Goal: Task Accomplishment & Management: Use online tool/utility

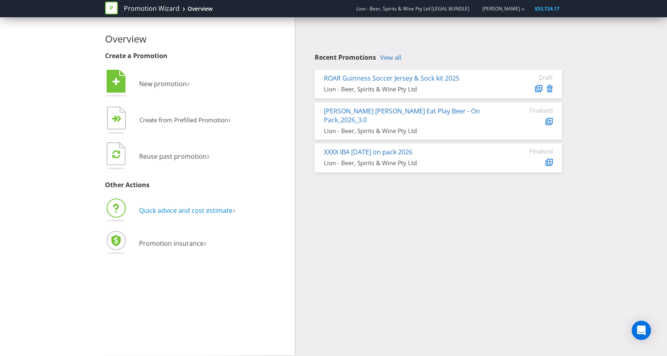
click at [169, 213] on span "Quick advice and cost estimate" at bounding box center [185, 210] width 93 height 9
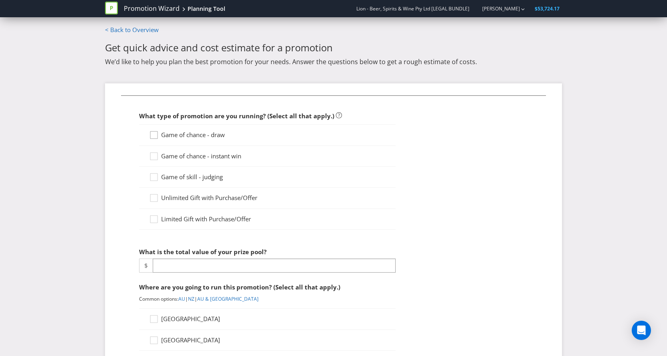
click at [153, 137] on icon at bounding box center [155, 137] width 12 height 12
click at [0, 0] on input "Game of chance - draw" at bounding box center [0, 0] width 0 height 0
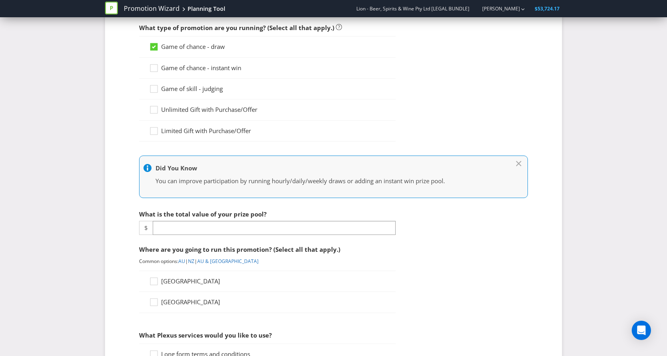
scroll to position [91, 0]
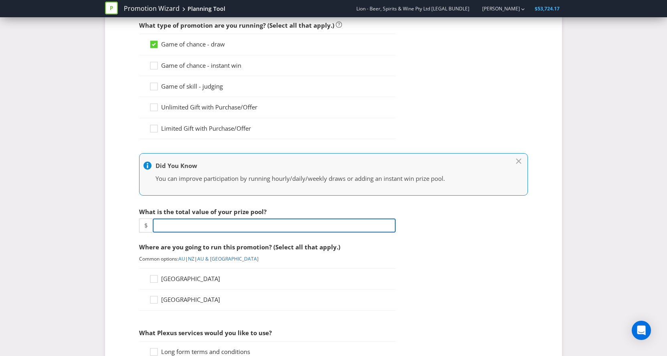
click at [181, 223] on input "number" at bounding box center [274, 225] width 243 height 14
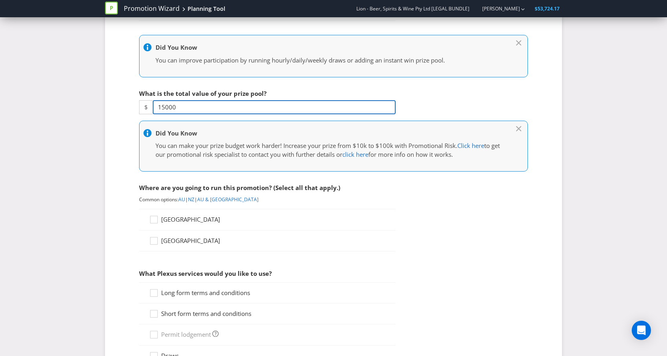
scroll to position [215, 0]
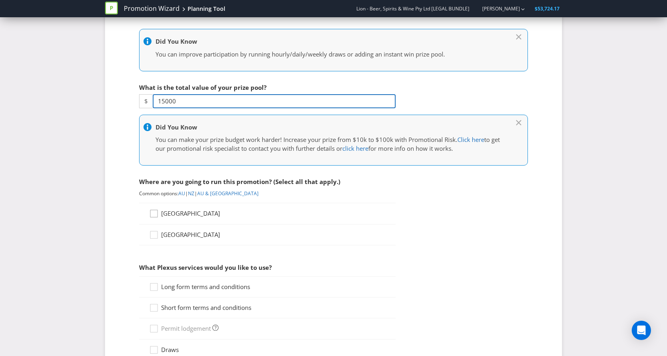
type input "15000"
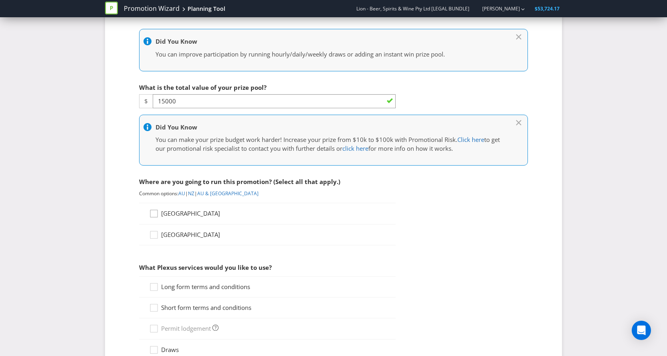
click at [153, 216] on icon at bounding box center [155, 215] width 12 height 12
click at [0, 0] on input "[GEOGRAPHIC_DATA]" at bounding box center [0, 0] width 0 height 0
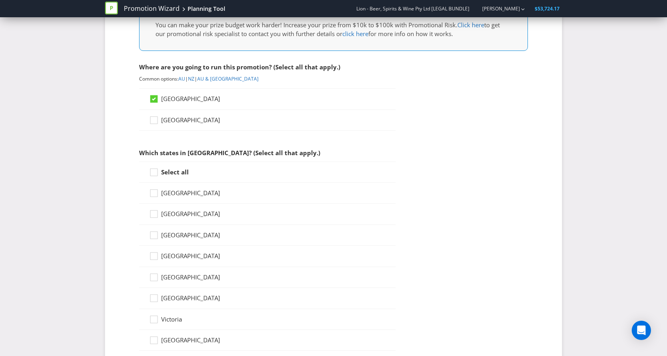
scroll to position [330, 0]
click at [153, 216] on icon at bounding box center [155, 215] width 12 height 12
click at [0, 0] on input "[GEOGRAPHIC_DATA]" at bounding box center [0, 0] width 0 height 0
click at [153, 216] on icon at bounding box center [153, 213] width 7 height 7
click at [0, 0] on input "[GEOGRAPHIC_DATA]" at bounding box center [0, 0] width 0 height 0
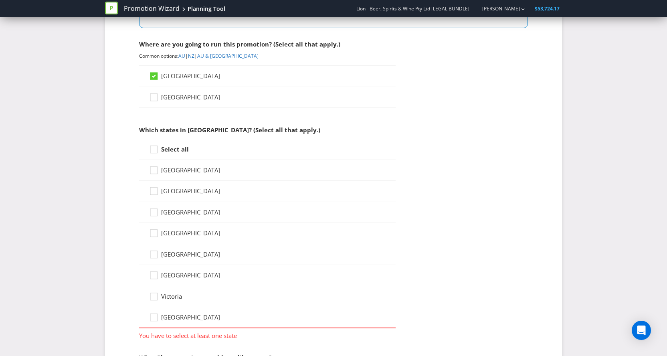
scroll to position [360, 0]
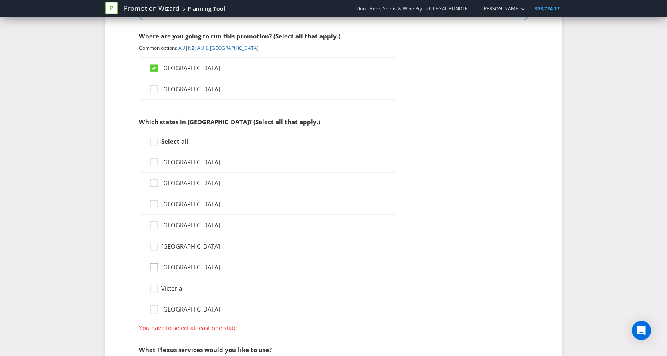
click at [157, 268] on icon at bounding box center [155, 269] width 12 height 12
click at [0, 0] on input "[GEOGRAPHIC_DATA]" at bounding box center [0, 0] width 0 height 0
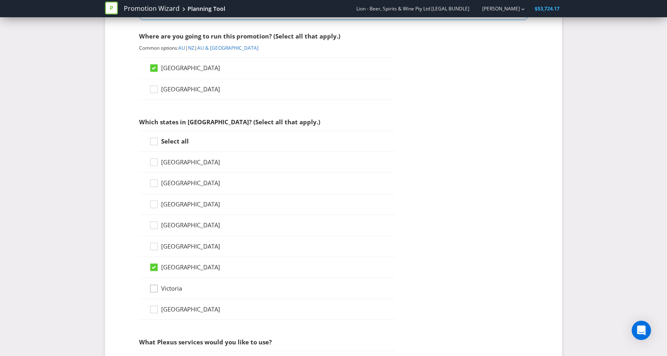
click at [157, 287] on icon at bounding box center [155, 290] width 12 height 12
click at [0, 0] on input "Victoria" at bounding box center [0, 0] width 0 height 0
click at [152, 185] on icon at bounding box center [155, 185] width 12 height 12
click at [0, 0] on input "[GEOGRAPHIC_DATA]" at bounding box center [0, 0] width 0 height 0
click at [157, 230] on icon at bounding box center [155, 227] width 12 height 12
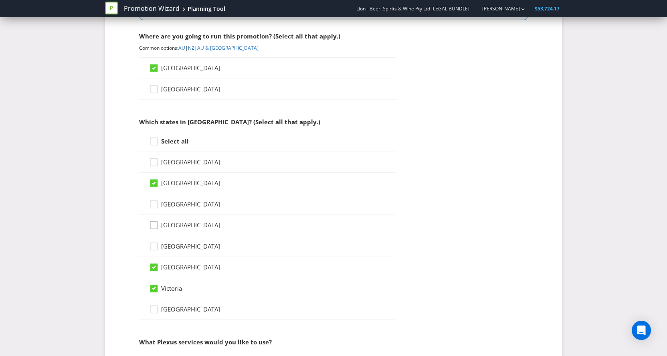
click at [0, 0] on input "[GEOGRAPHIC_DATA]" at bounding box center [0, 0] width 0 height 0
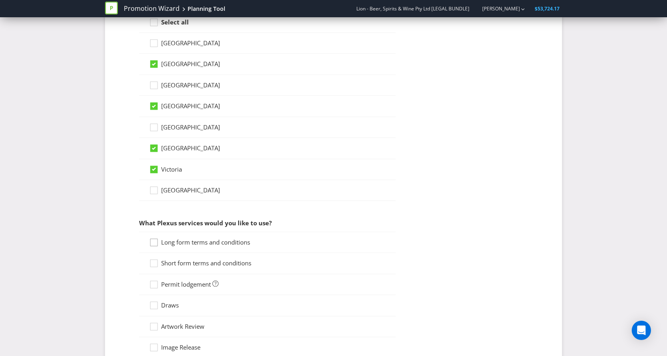
click at [153, 242] on icon at bounding box center [155, 244] width 12 height 12
click at [0, 0] on input "Long form terms and conditions" at bounding box center [0, 0] width 0 height 0
click at [153, 264] on icon at bounding box center [155, 265] width 12 height 12
click at [0, 0] on input "Short form terms and conditions" at bounding box center [0, 0] width 0 height 0
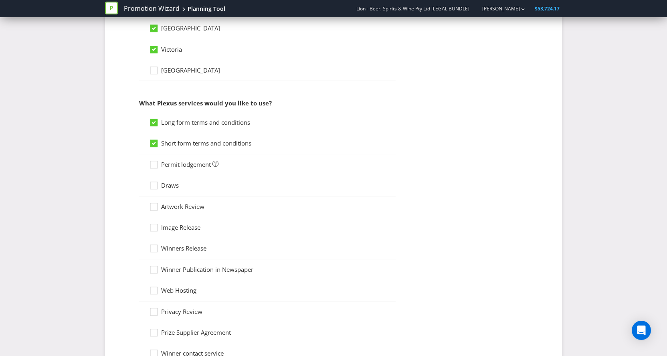
scroll to position [601, 0]
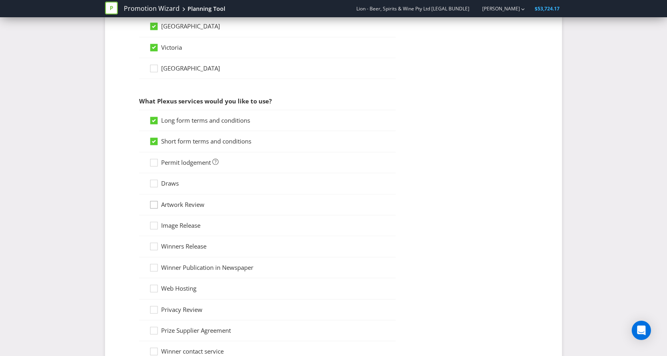
click at [154, 204] on icon at bounding box center [155, 206] width 12 height 12
click at [0, 0] on input "Artwork Review" at bounding box center [0, 0] width 0 height 0
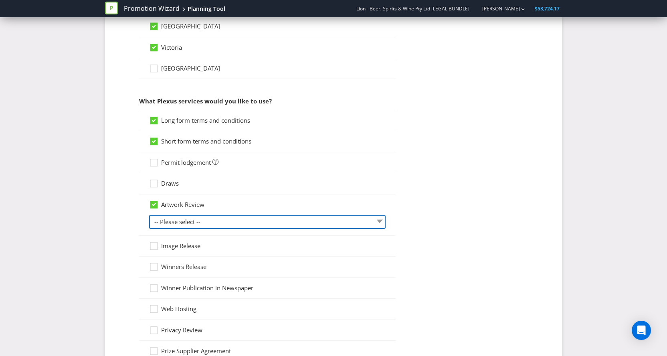
click at [171, 222] on select "-- Please select -- 1 piece 2-4 pieces (provided at same time) 5-7 pieces (prov…" at bounding box center [267, 222] width 236 height 14
select select "MARKETING_REVIEW_1"
click at [149, 215] on select "-- Please select -- 1 piece 2-4 pieces (provided at same time) 5-7 pieces (prov…" at bounding box center [267, 222] width 236 height 14
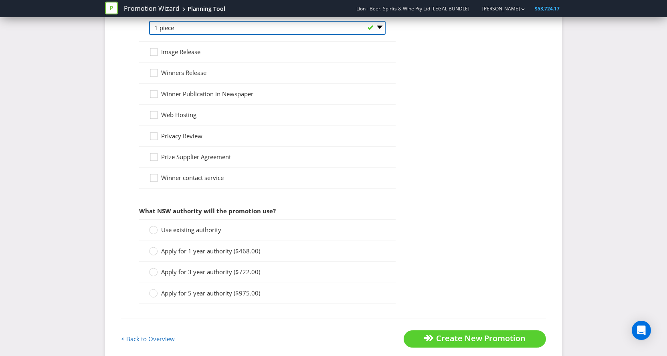
scroll to position [805, 0]
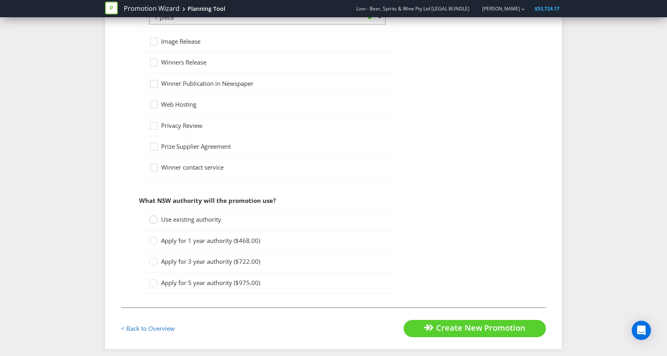
click at [155, 220] on circle at bounding box center [153, 220] width 8 height 8
click at [0, 0] on input "Use existing authority" at bounding box center [0, 0] width 0 height 0
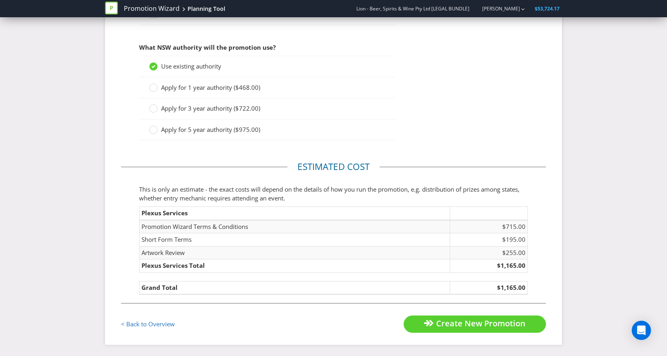
scroll to position [959, 0]
